Goal: Browse casually: Explore the website without a specific task or goal

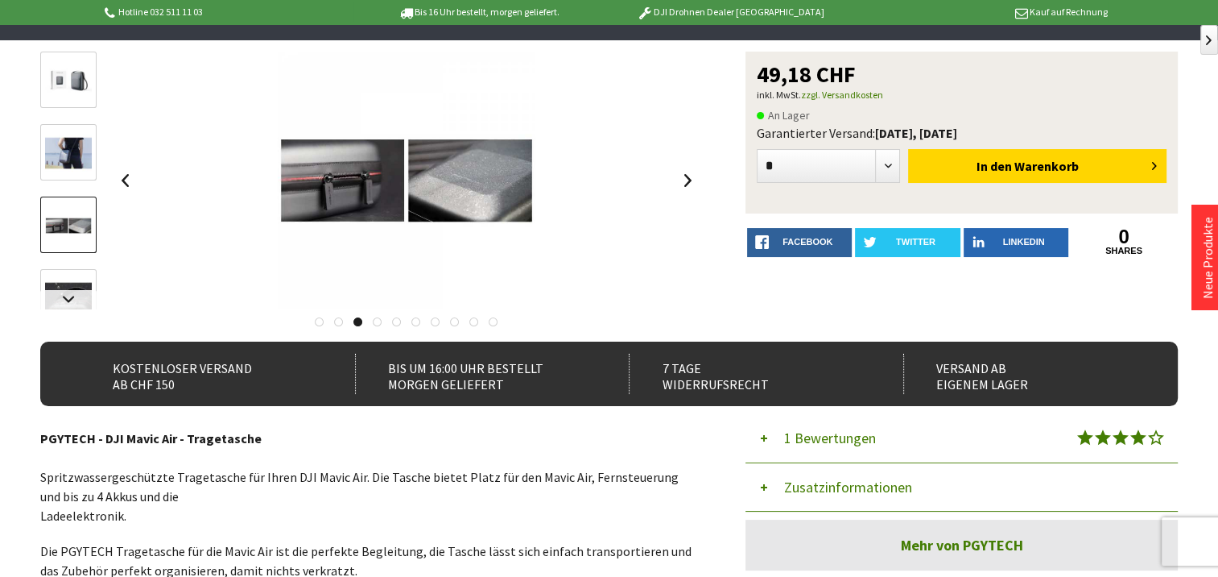
scroll to position [161, 0]
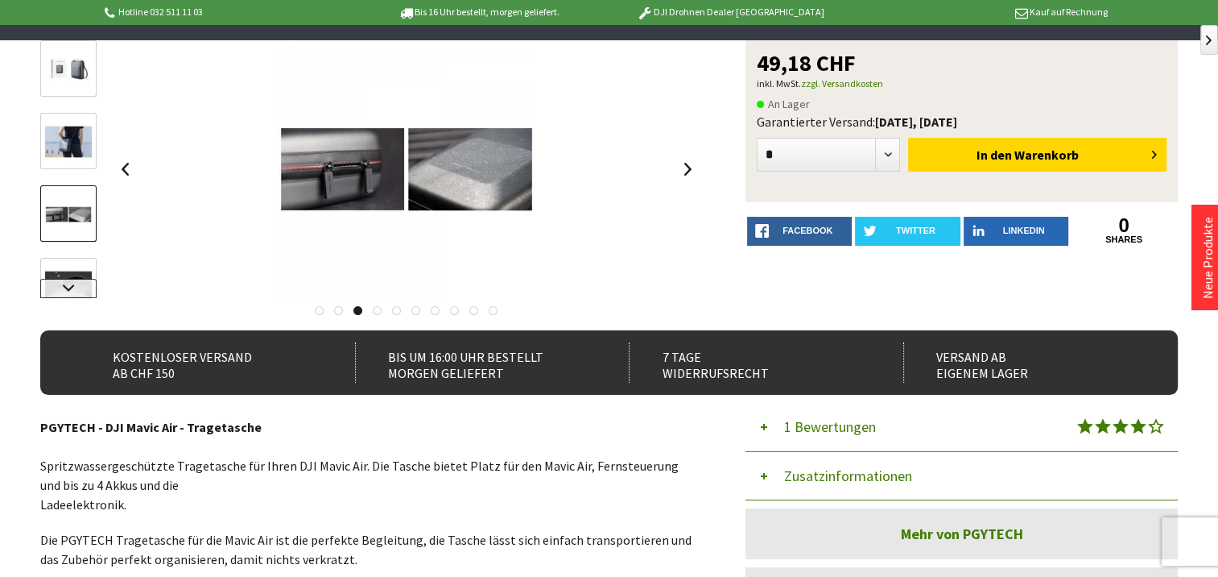
click at [58, 286] on link at bounding box center [68, 288] width 56 height 19
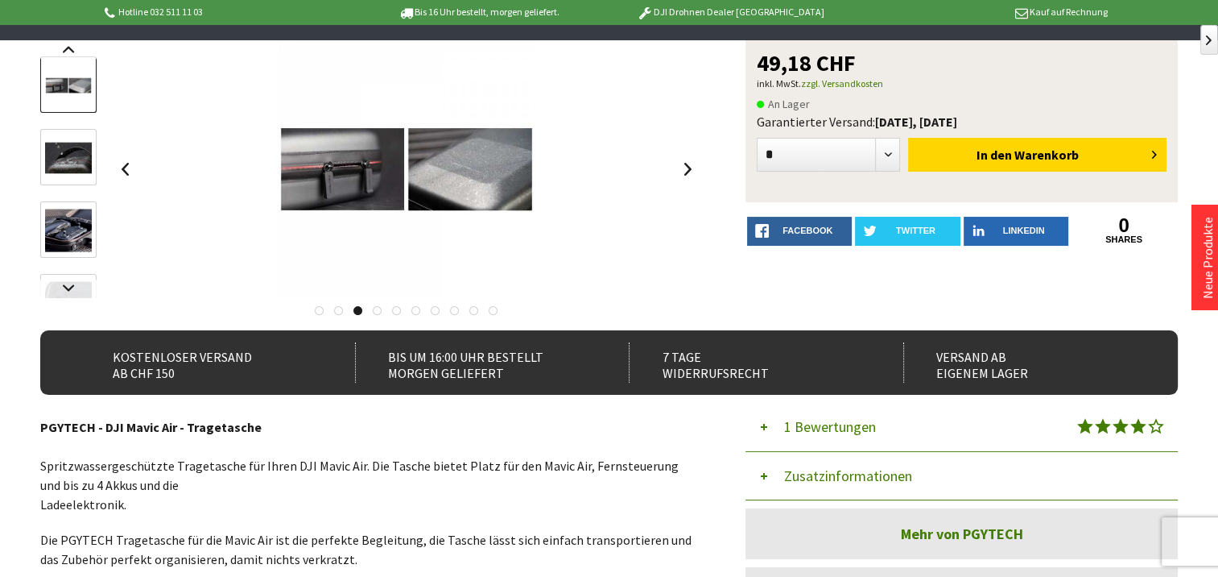
click at [63, 230] on img at bounding box center [68, 230] width 47 height 47
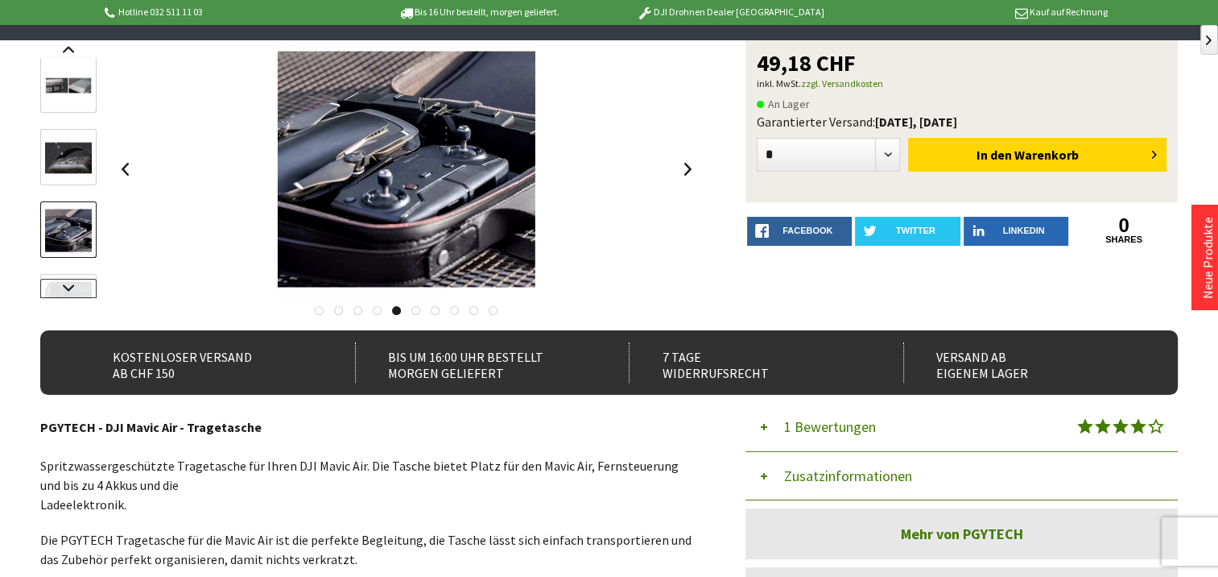
click at [71, 292] on link at bounding box center [68, 288] width 56 height 19
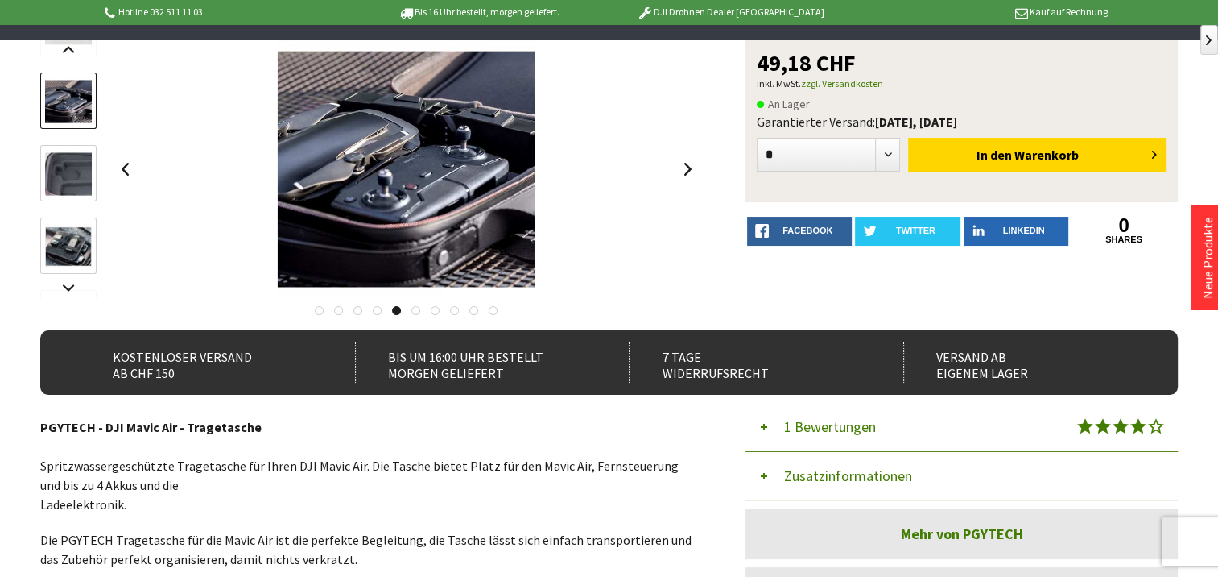
click at [79, 180] on img at bounding box center [68, 174] width 47 height 47
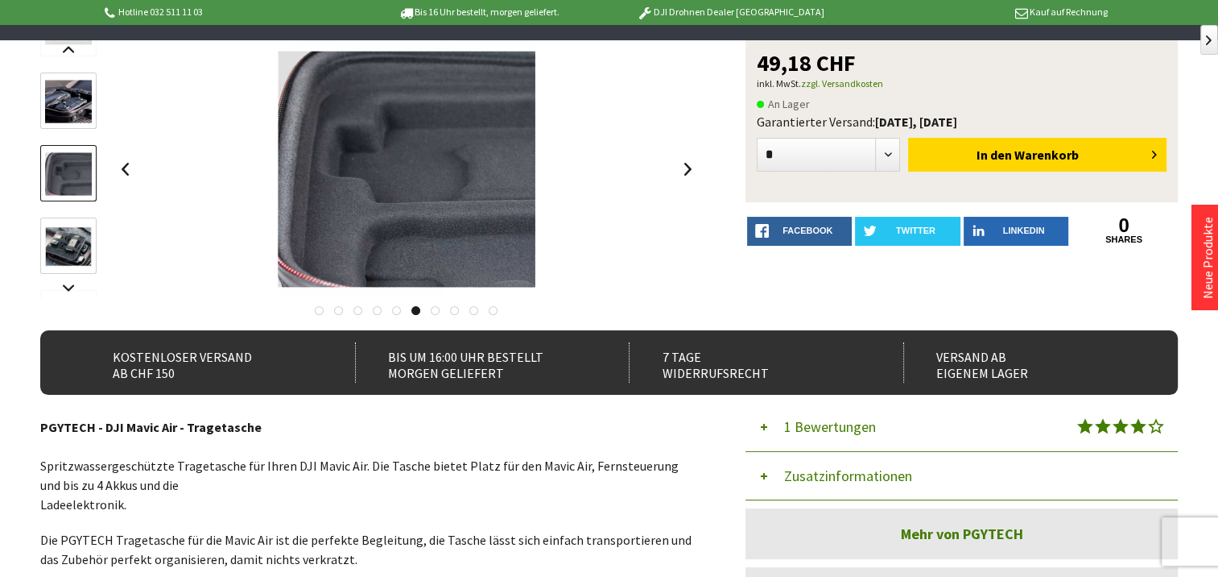
click at [67, 245] on img at bounding box center [68, 246] width 47 height 47
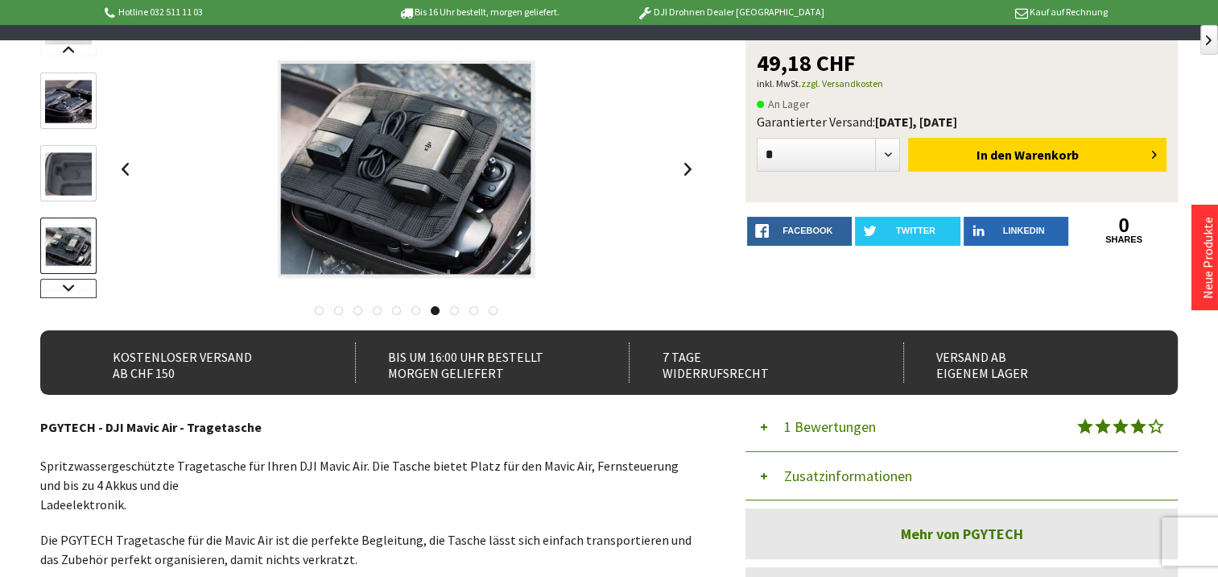
click at [69, 281] on link at bounding box center [68, 288] width 56 height 19
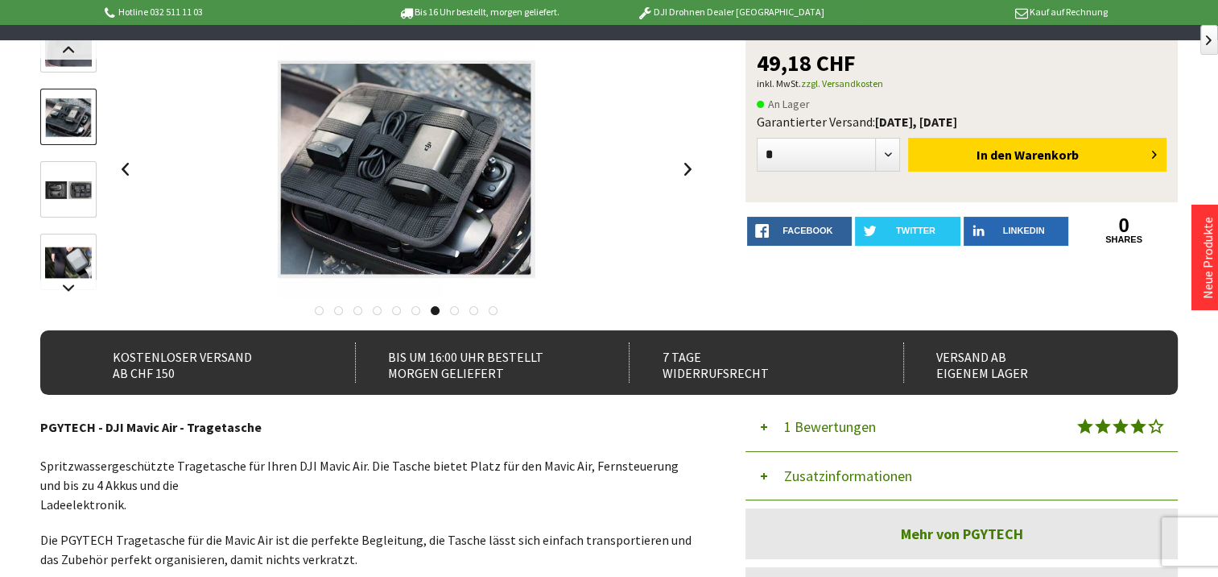
click at [72, 196] on img at bounding box center [68, 190] width 47 height 47
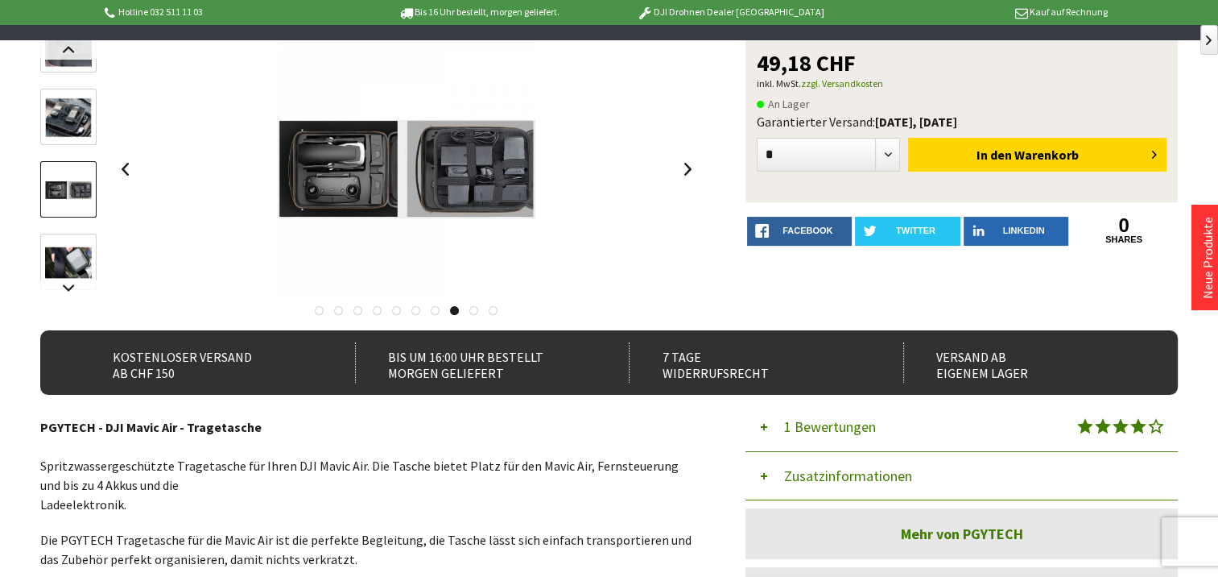
click at [71, 258] on img at bounding box center [68, 262] width 47 height 47
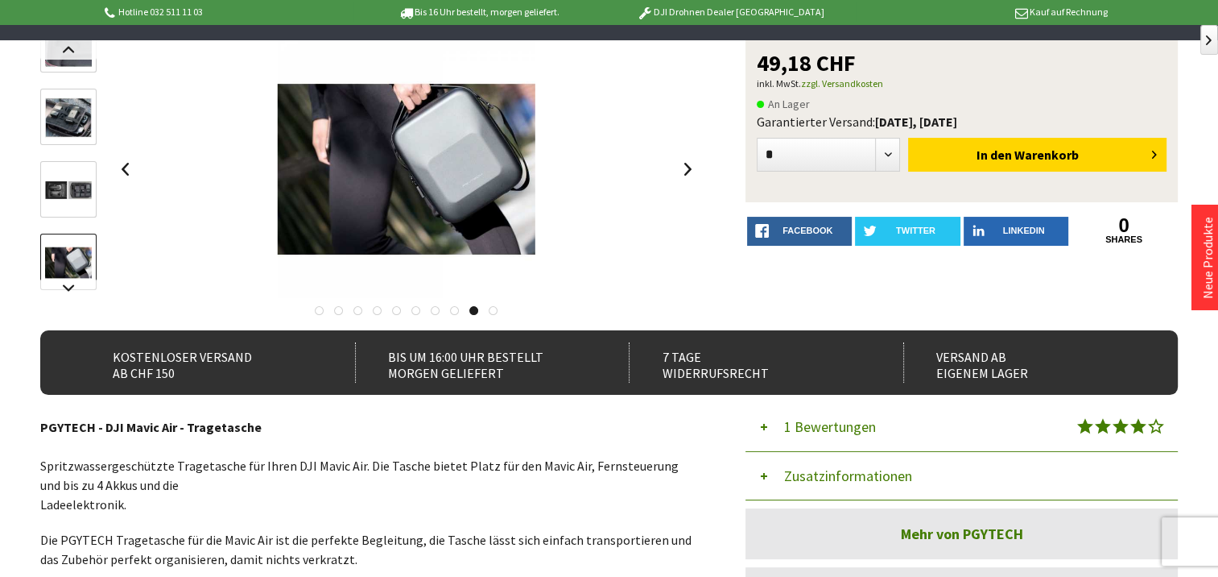
click at [71, 258] on img at bounding box center [68, 262] width 47 height 47
click at [67, 284] on link at bounding box center [68, 288] width 56 height 19
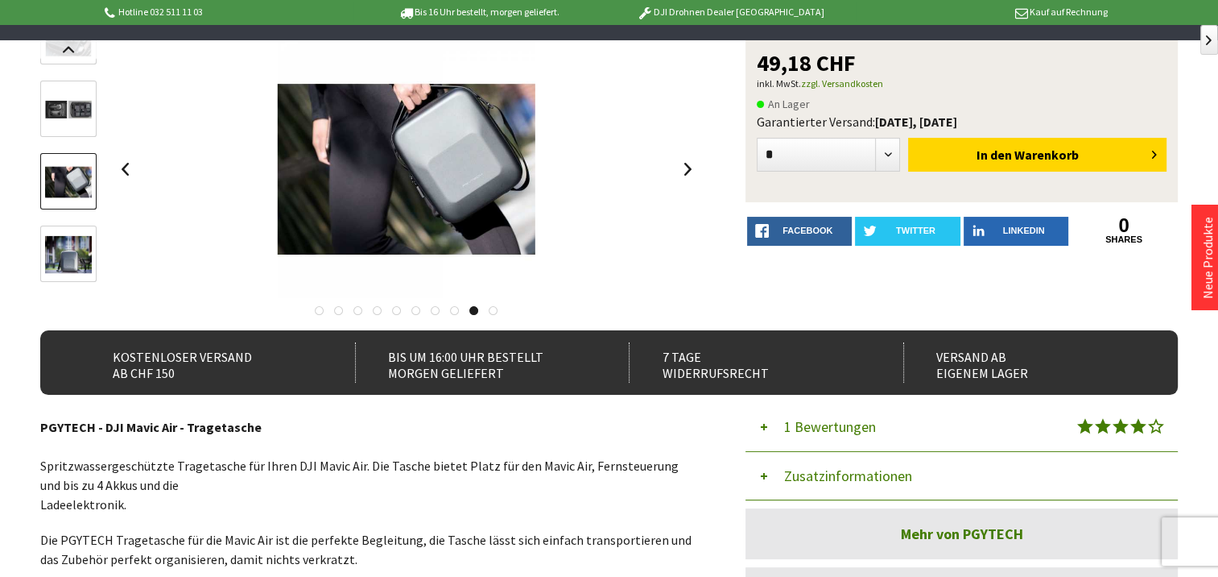
click at [69, 265] on img at bounding box center [68, 254] width 47 height 47
